Goal: Task Accomplishment & Management: Manage account settings

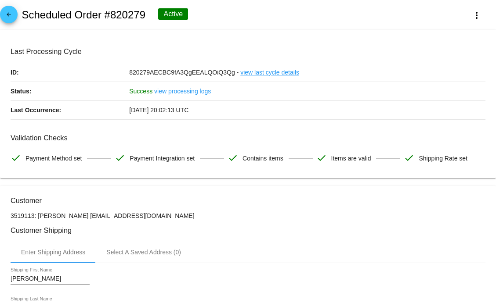
scroll to position [465, 0]
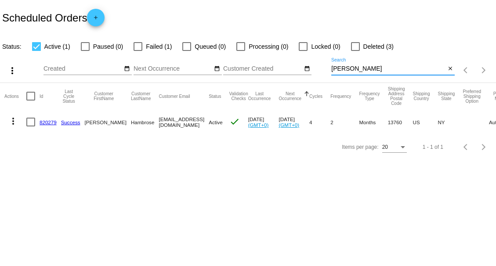
drag, startPoint x: 353, startPoint y: 68, endPoint x: 291, endPoint y: 83, distance: 63.0
click at [295, 81] on div "more_vert Aug Jan Feb Mar [DATE]" at bounding box center [248, 67] width 496 height 31
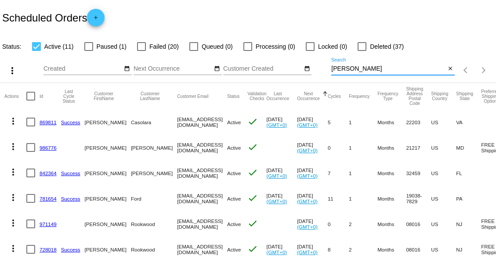
drag, startPoint x: 344, startPoint y: 70, endPoint x: 302, endPoint y: 76, distance: 42.1
click at [302, 76] on div "more_vert Aug Jan Feb Mar [DATE]" at bounding box center [248, 67] width 496 height 31
type input "bar"
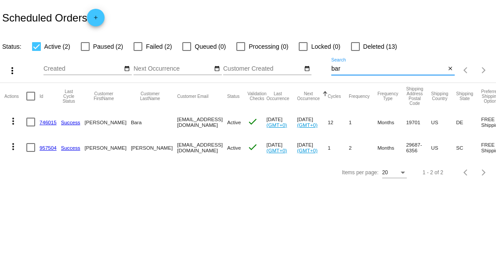
drag, startPoint x: 356, startPoint y: 71, endPoint x: 324, endPoint y: 70, distance: 31.2
click at [325, 70] on div "more_vert Aug Jan Feb Mar [DATE]" at bounding box center [248, 67] width 496 height 31
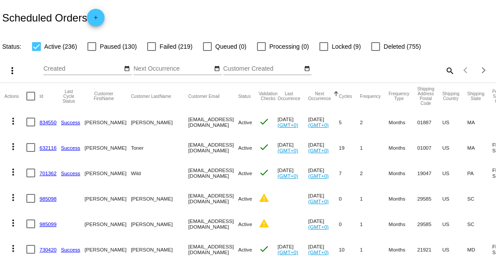
click at [444, 71] on mat-icon "search" at bounding box center [449, 71] width 11 height 14
click at [356, 68] on input "Search" at bounding box center [392, 68] width 123 height 7
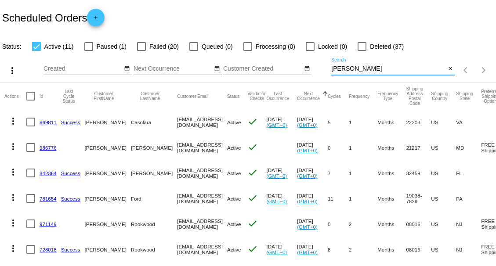
type input "[PERSON_NAME]"
click at [143, 46] on div at bounding box center [141, 46] width 9 height 9
click at [141, 51] on input "Failed (20)" at bounding box center [141, 51] width 0 height 0
checkbox input "true"
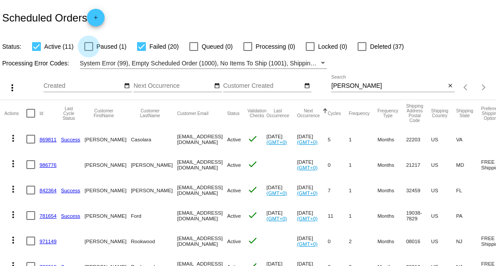
click at [90, 46] on div at bounding box center [88, 46] width 9 height 9
click at [89, 51] on input "Paused (1)" at bounding box center [88, 51] width 0 height 0
checkbox input "true"
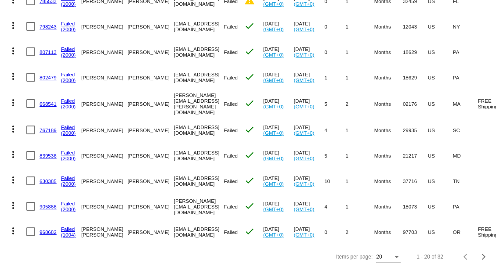
scroll to position [402, 0]
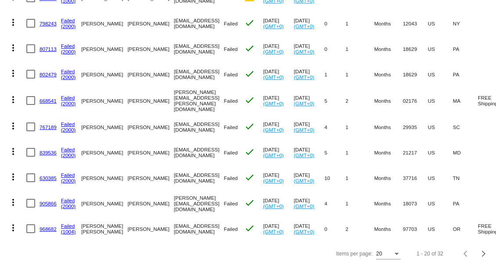
click at [65, 229] on link "(1004)" at bounding box center [68, 232] width 15 height 6
click at [49, 226] on link "968682" at bounding box center [48, 229] width 17 height 6
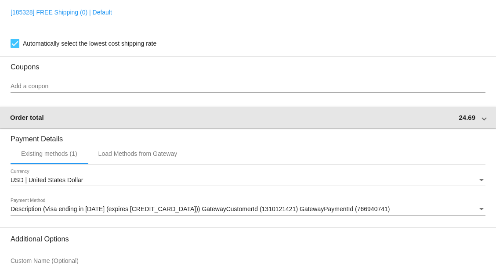
scroll to position [780, 0]
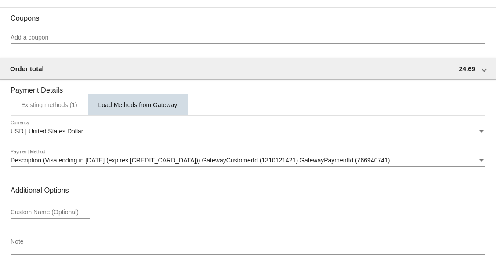
click at [143, 108] on div "Load Methods from Gateway" at bounding box center [137, 104] width 79 height 7
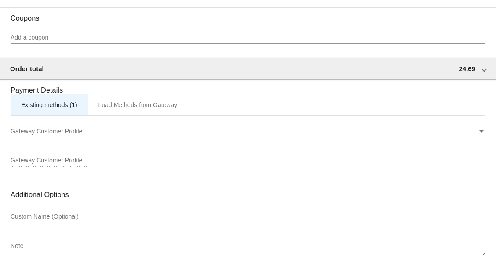
click at [42, 108] on div "Existing methods (1)" at bounding box center [49, 104] width 56 height 7
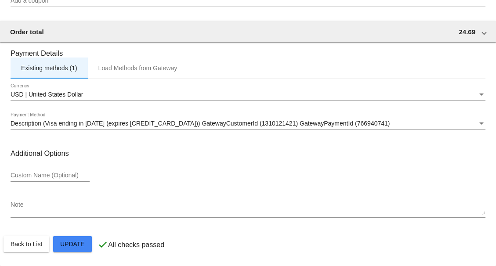
scroll to position [824, 0]
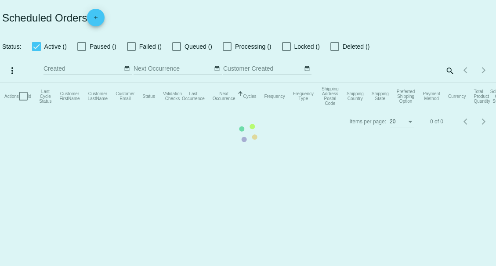
checkbox input "true"
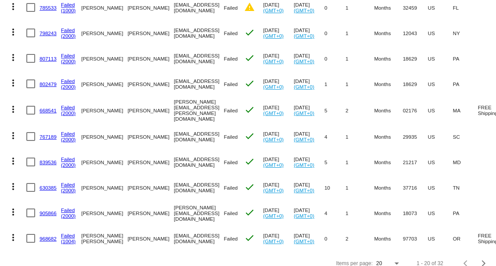
scroll to position [402, 0]
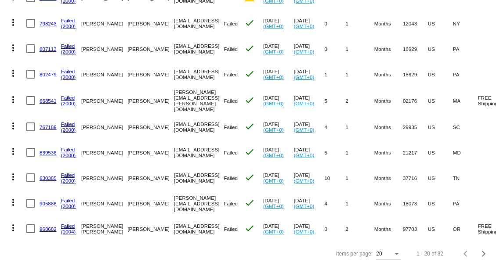
click at [48, 226] on link "968682" at bounding box center [48, 229] width 17 height 6
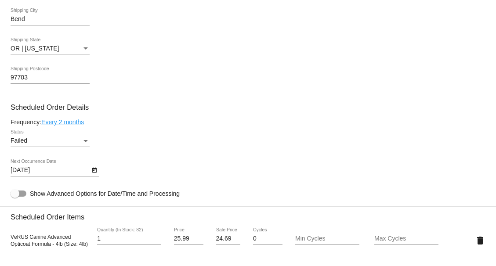
scroll to position [439, 0]
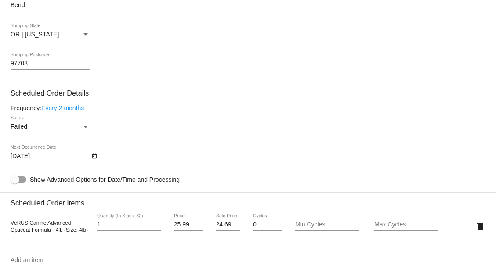
click at [85, 130] on div "Status" at bounding box center [86, 126] width 8 height 7
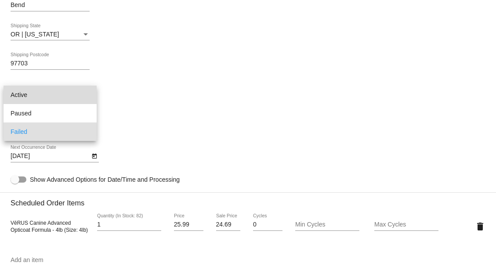
click at [39, 94] on span "Active" at bounding box center [50, 95] width 79 height 18
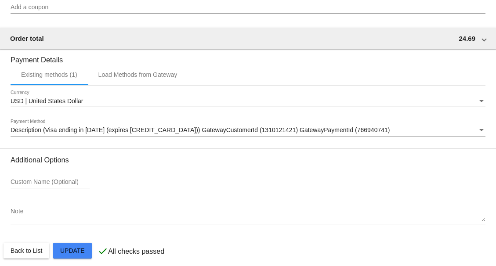
scroll to position [824, 0]
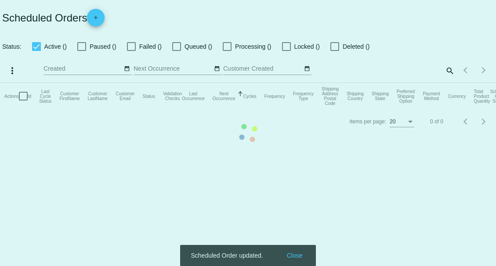
checkbox input "true"
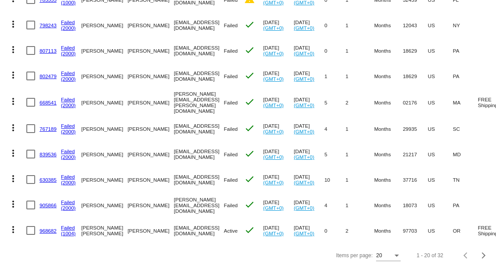
scroll to position [402, 0]
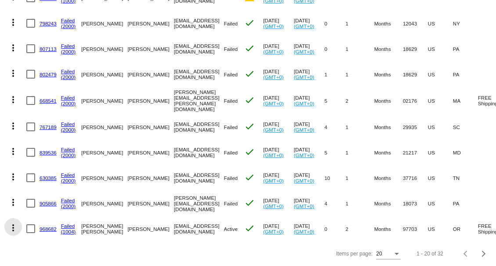
click at [11, 223] on mat-icon "more_vert" at bounding box center [13, 228] width 11 height 11
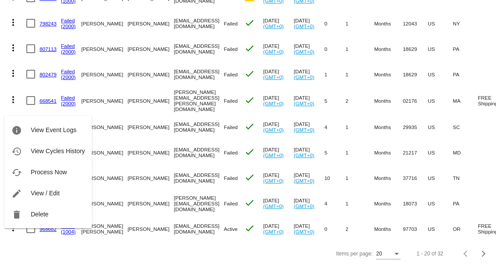
click at [165, 225] on div at bounding box center [248, 133] width 496 height 266
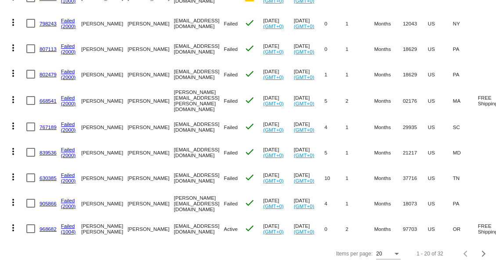
click at [50, 226] on link "968682" at bounding box center [48, 229] width 17 height 6
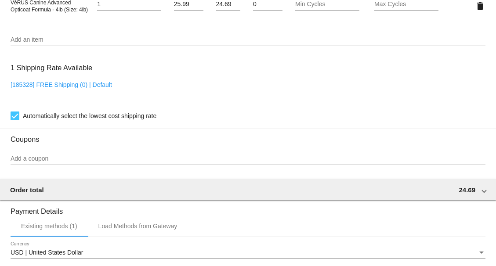
scroll to position [678, 0]
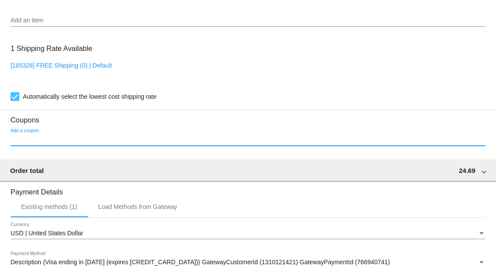
click at [36, 143] on input "Add a coupon" at bounding box center [248, 139] width 475 height 7
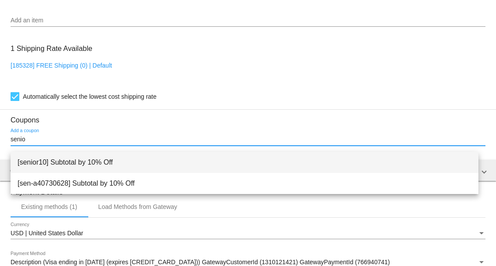
type input "senio"
click at [110, 160] on span "[senior10] Subtotal by 10% Off" at bounding box center [245, 162] width 454 height 21
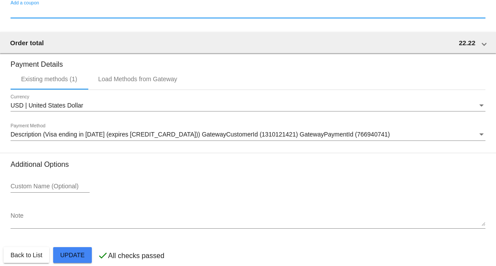
scroll to position [855, 0]
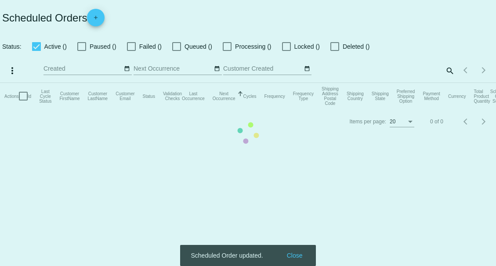
checkbox input "true"
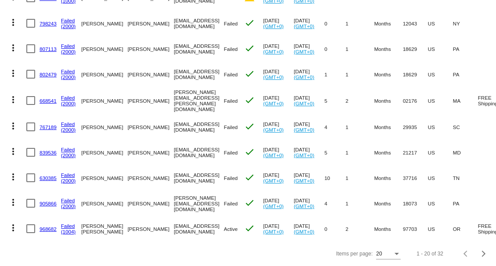
click at [13, 223] on mat-icon "more_vert" at bounding box center [13, 228] width 11 height 11
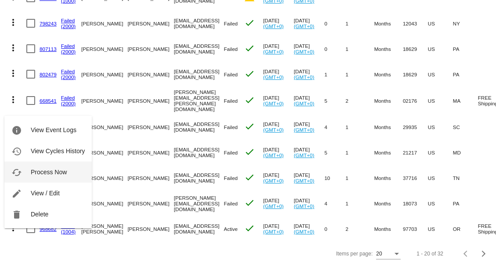
click at [54, 169] on span "Process Now" at bounding box center [49, 172] width 36 height 7
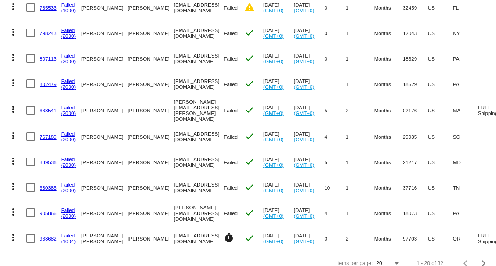
scroll to position [402, 0]
